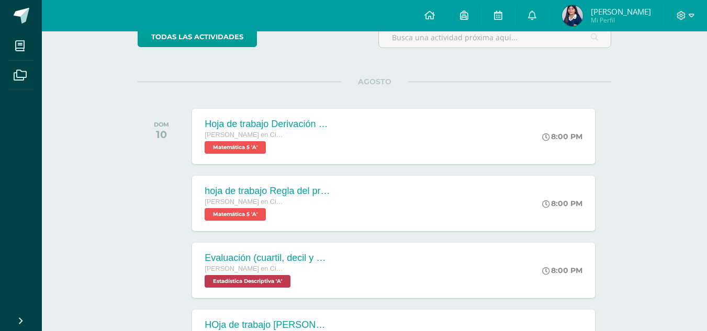
scroll to position [121, 0]
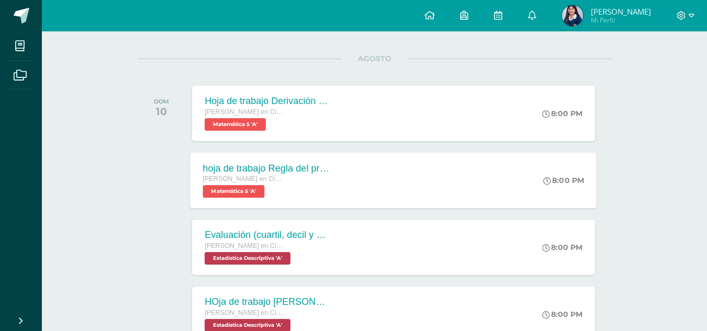
click at [501, 164] on div "hoja de trabajo Regla del producto Quinto Quinto Bachillerato en Ciencias y Let…" at bounding box center [393, 180] width 406 height 56
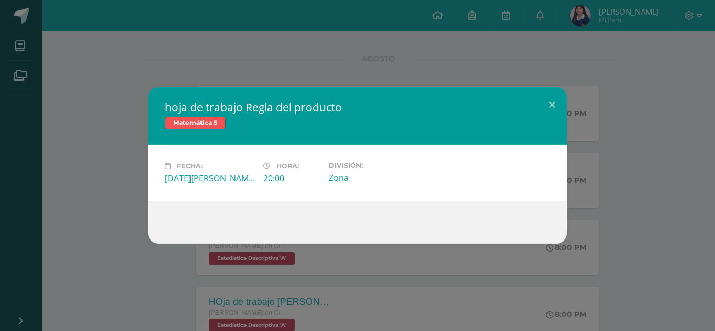
click at [634, 213] on div "hoja de trabajo Regla del producto Matemática 5 Fecha: Domingo 10 de Agosto Hor…" at bounding box center [357, 165] width 706 height 156
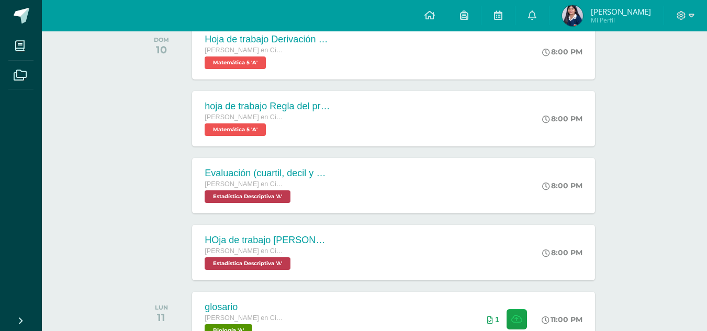
scroll to position [210, 0]
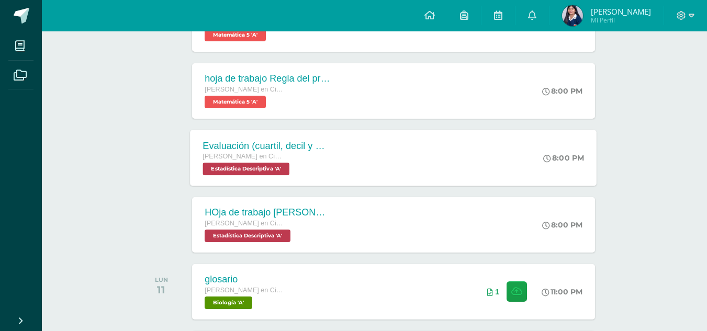
click at [484, 155] on div "Evaluación (cuartil, decil y percentil) Quinto Quinto Bachillerato en Ciencias …" at bounding box center [393, 158] width 406 height 56
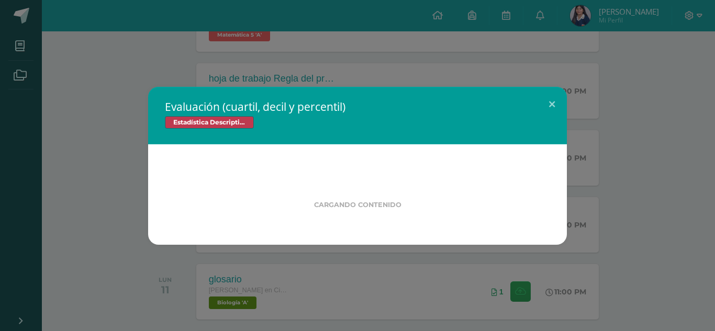
click at [637, 202] on div "Evaluación (cuartil, decil y percentil) Estadística Descriptiva Cargando conten…" at bounding box center [357, 166] width 706 height 158
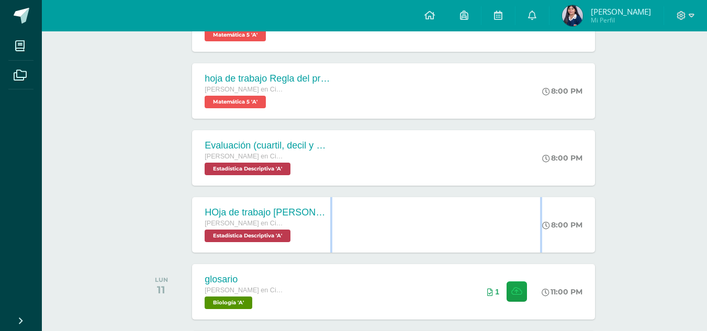
click at [503, 234] on div "HOja de trabajo Cuartil, decil y percentil Quinto Quinto Bachillerato en Cienci…" at bounding box center [393, 224] width 402 height 55
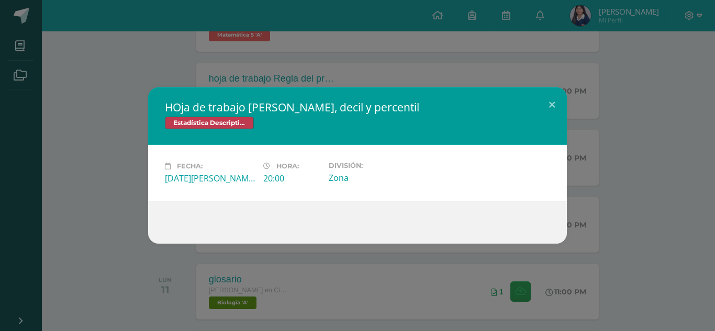
click at [622, 234] on div "HOja de trabajo Cuartil, decil y percentil Estadística Descriptiva Fecha: Domin…" at bounding box center [357, 165] width 706 height 156
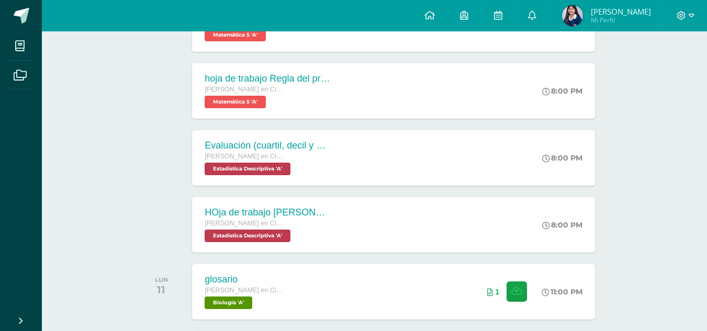
scroll to position [38, 0]
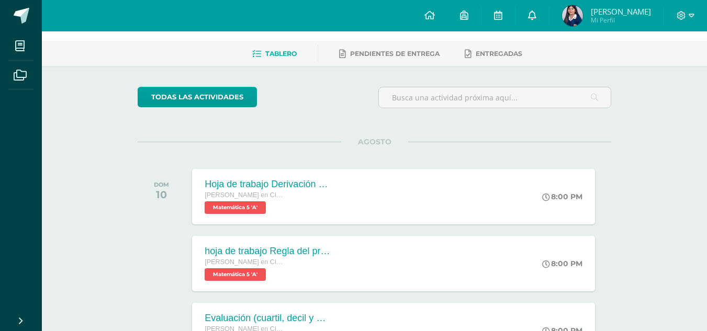
click at [530, 17] on icon at bounding box center [532, 14] width 8 height 9
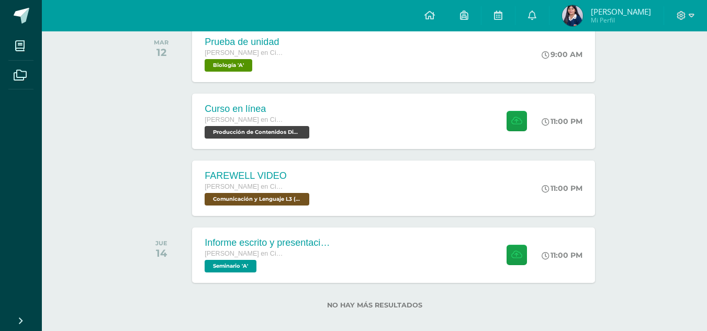
scroll to position [516, 0]
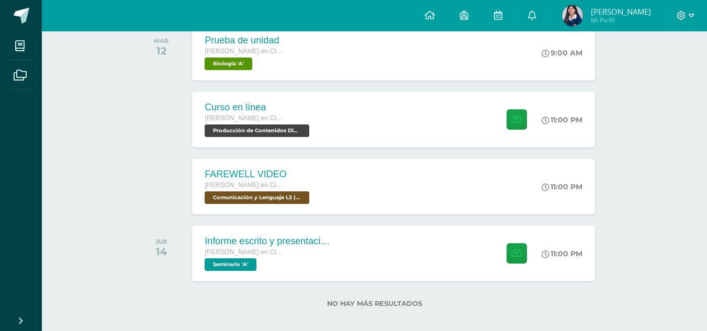
click at [686, 21] on div at bounding box center [685, 15] width 43 height 31
click at [682, 18] on icon at bounding box center [680, 15] width 9 height 9
click at [641, 72] on span "Cerrar sesión" at bounding box center [658, 71] width 47 height 10
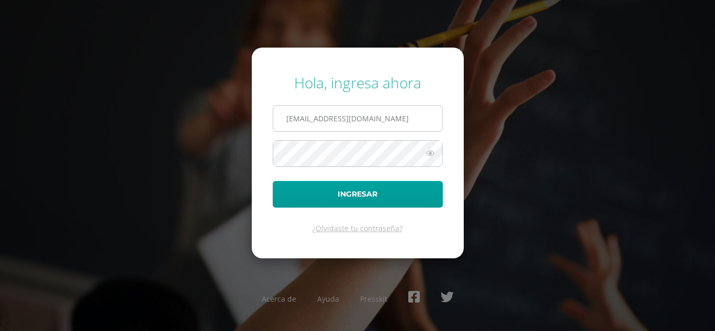
click at [312, 122] on input "2023612@colegiobelga.edu.gt" at bounding box center [357, 119] width 169 height 26
type input "karña.silva@colegiobelga.edu.gt"
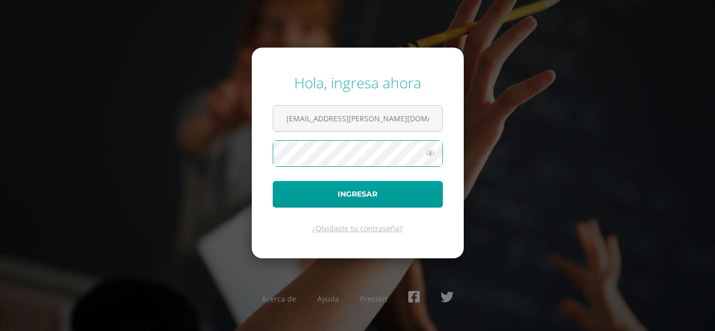
click at [273, 181] on button "Ingresar" at bounding box center [358, 194] width 170 height 27
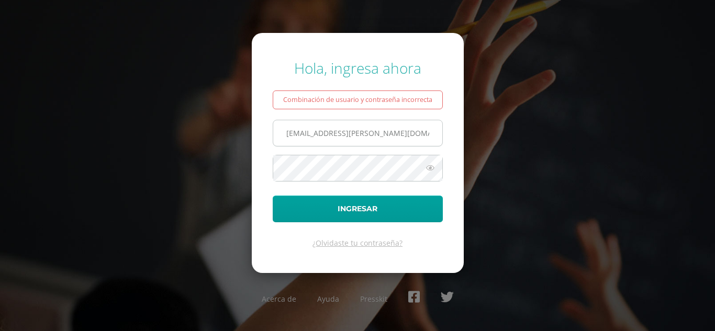
click at [300, 135] on input "[EMAIL_ADDRESS][PERSON_NAME][DOMAIN_NAME]" at bounding box center [357, 133] width 169 height 26
type input "[PERSON_NAME][EMAIL_ADDRESS][PERSON_NAME][DOMAIN_NAME]"
click at [273, 196] on button "Ingresar" at bounding box center [358, 209] width 170 height 27
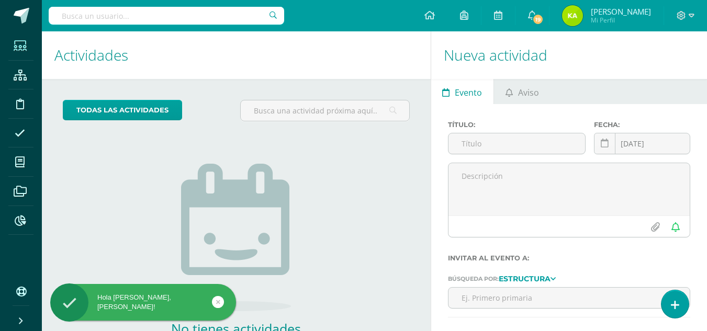
click at [13, 48] on span at bounding box center [20, 46] width 24 height 24
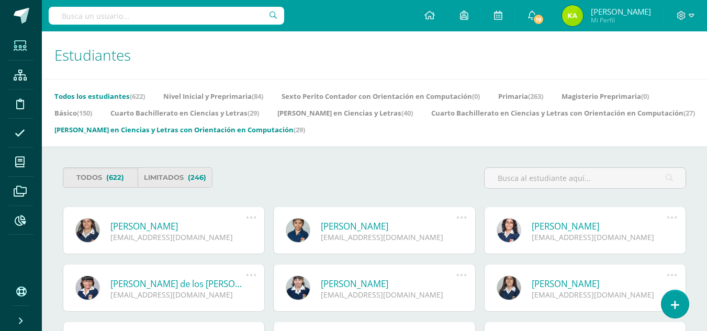
click at [305, 128] on link "Quinto Bachillerato en Ciencias y Letras con Orientación en Computación (29)" at bounding box center [179, 129] width 251 height 17
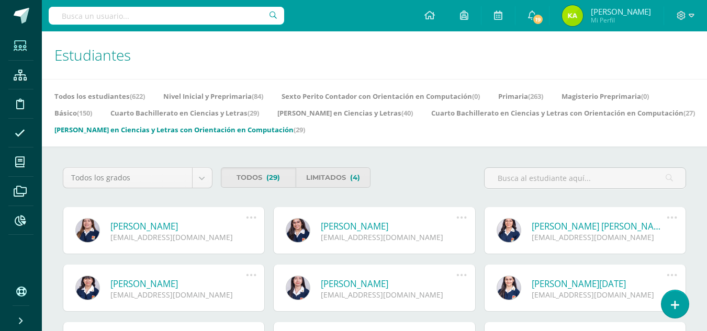
scroll to position [289, 0]
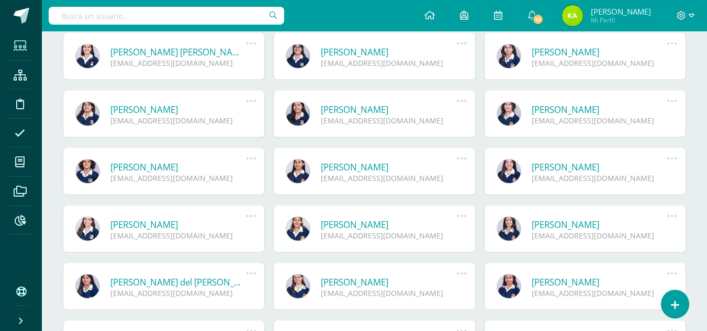
click at [230, 287] on link "María del Carmen Mejía Pérez" at bounding box center [177, 282] width 135 height 12
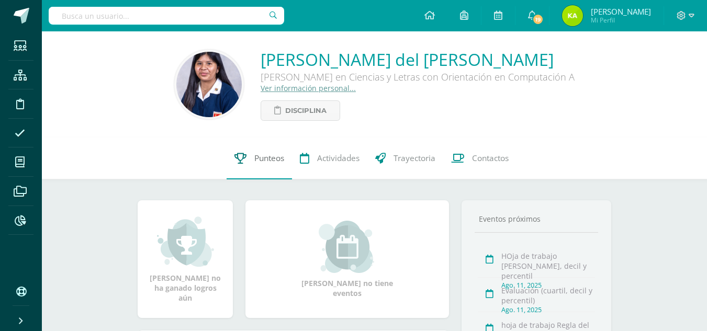
click at [273, 164] on span "Punteos" at bounding box center [269, 158] width 30 height 11
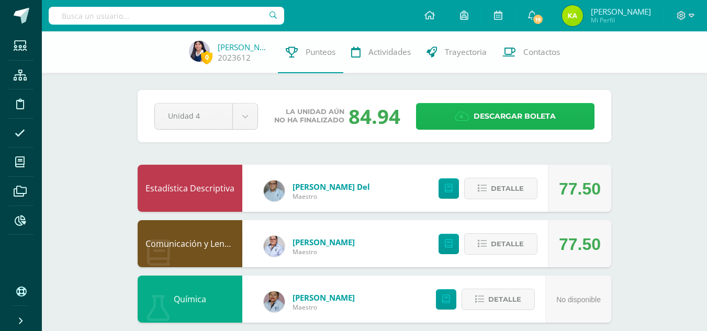
click at [502, 110] on span "Descargar boleta" at bounding box center [514, 117] width 82 height 26
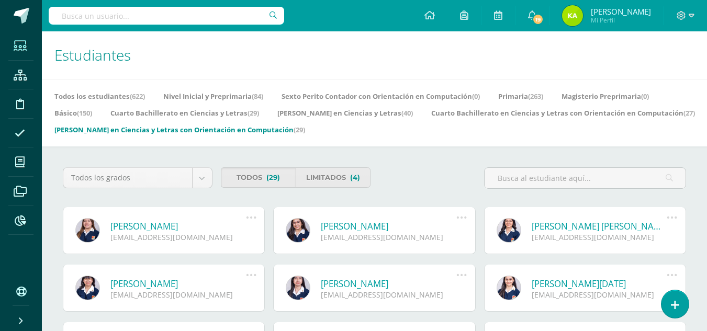
click at [601, 294] on div "2022562@colegiobelga.edu.gt" at bounding box center [598, 295] width 135 height 10
click at [590, 282] on link "Mariana Lucia Dubón Molina" at bounding box center [598, 284] width 135 height 12
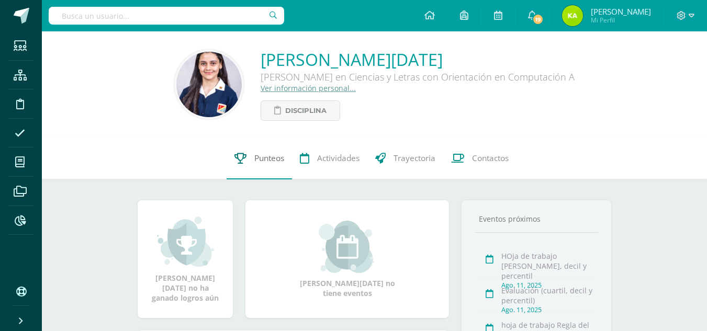
click at [275, 164] on span "Punteos" at bounding box center [269, 158] width 30 height 11
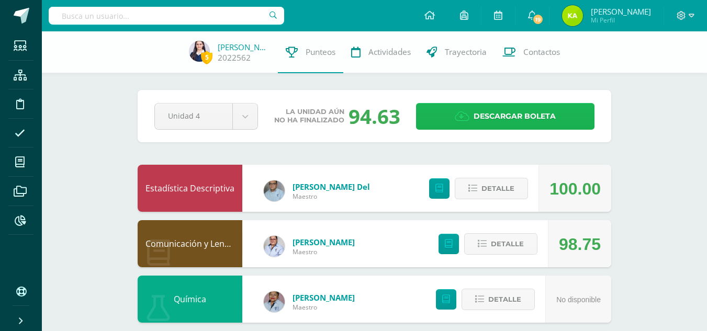
click at [438, 110] on link "Descargar boleta" at bounding box center [505, 116] width 178 height 27
click at [473, 127] on link "Descargar boleta" at bounding box center [505, 116] width 178 height 27
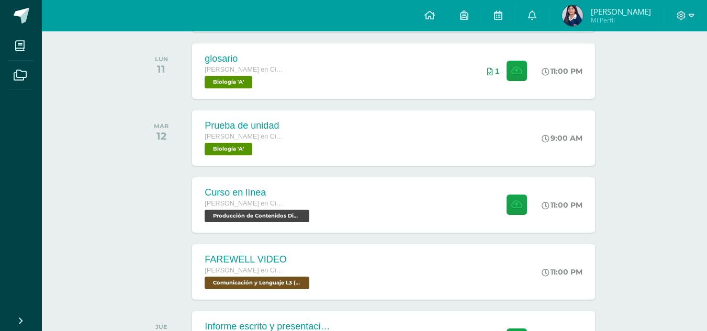
scroll to position [443, 0]
